Goal: Find specific page/section: Find specific page/section

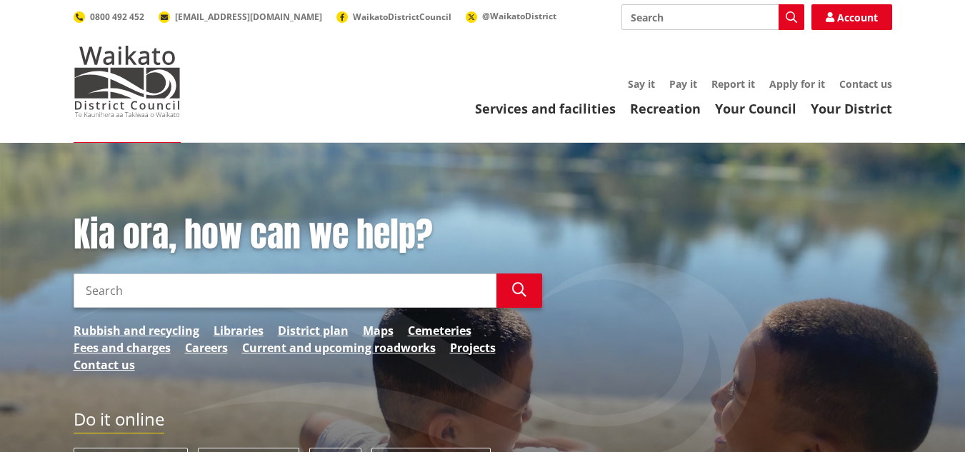
click at [638, 21] on input "Search" at bounding box center [712, 17] width 183 height 26
type input "planners"
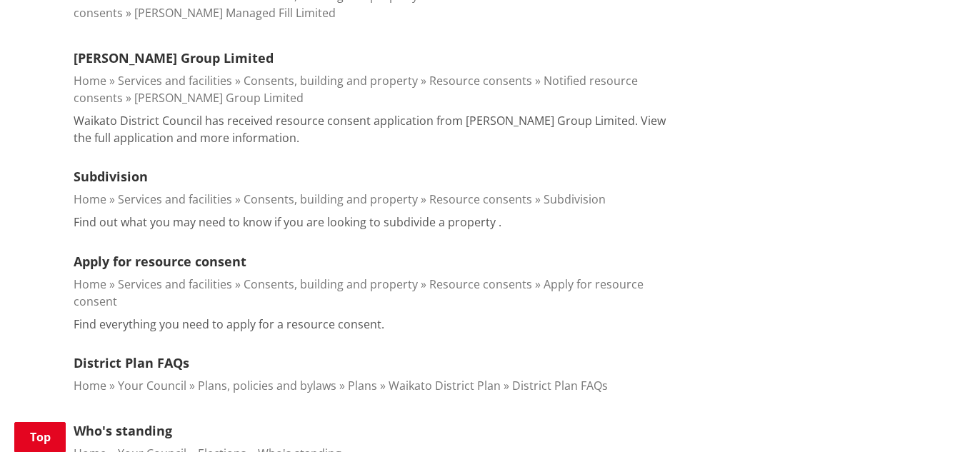
scroll to position [1038, 0]
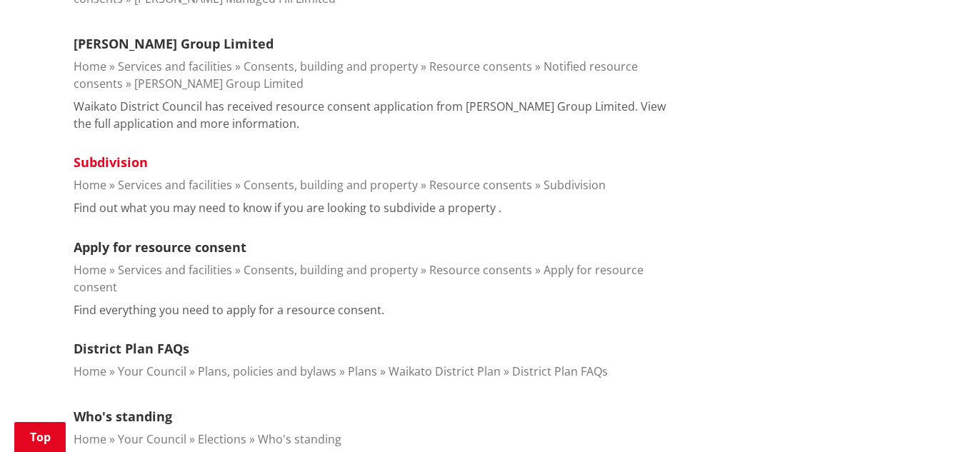
click at [116, 160] on link "Subdivision" at bounding box center [111, 162] width 74 height 17
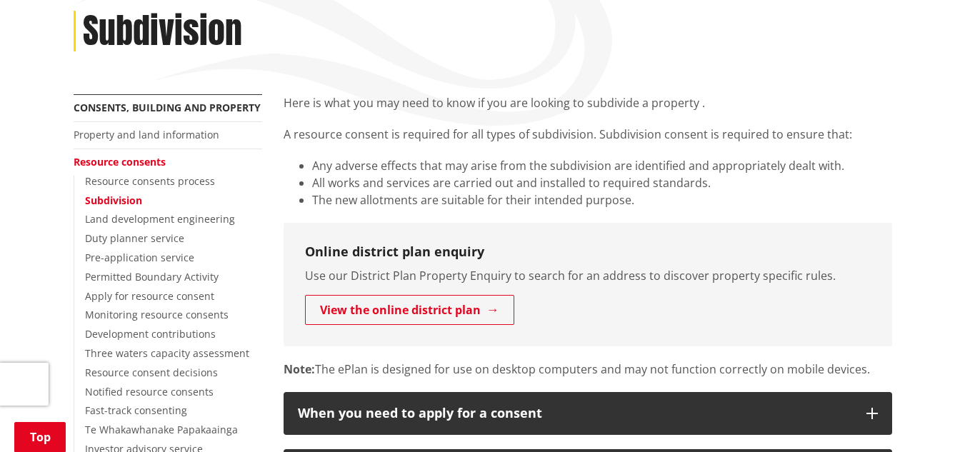
scroll to position [214, 0]
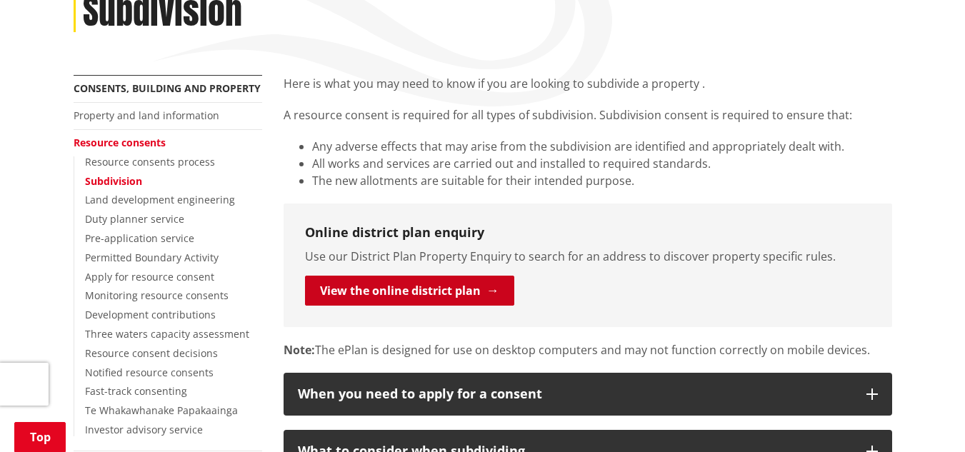
click at [376, 281] on link "View the online district plan" at bounding box center [409, 291] width 209 height 30
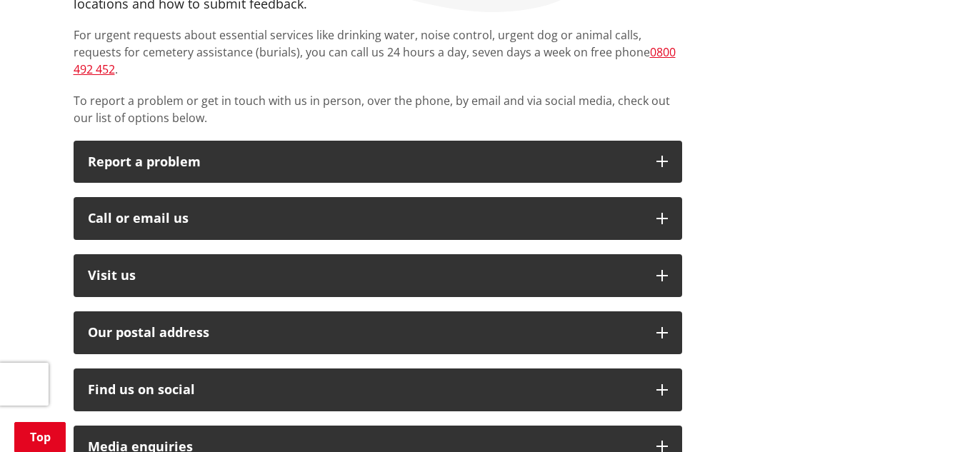
scroll to position [314, 0]
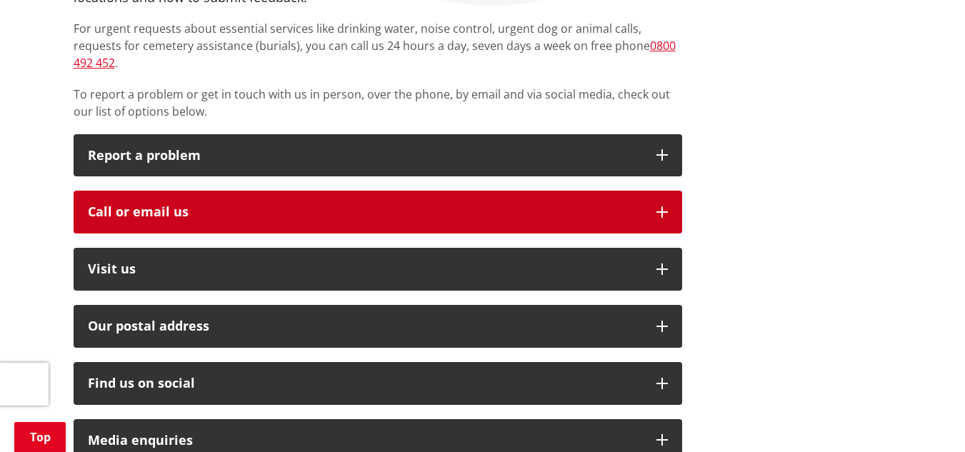
click at [663, 191] on button "Call or email us" at bounding box center [378, 212] width 608 height 43
